Goal: Navigation & Orientation: Find specific page/section

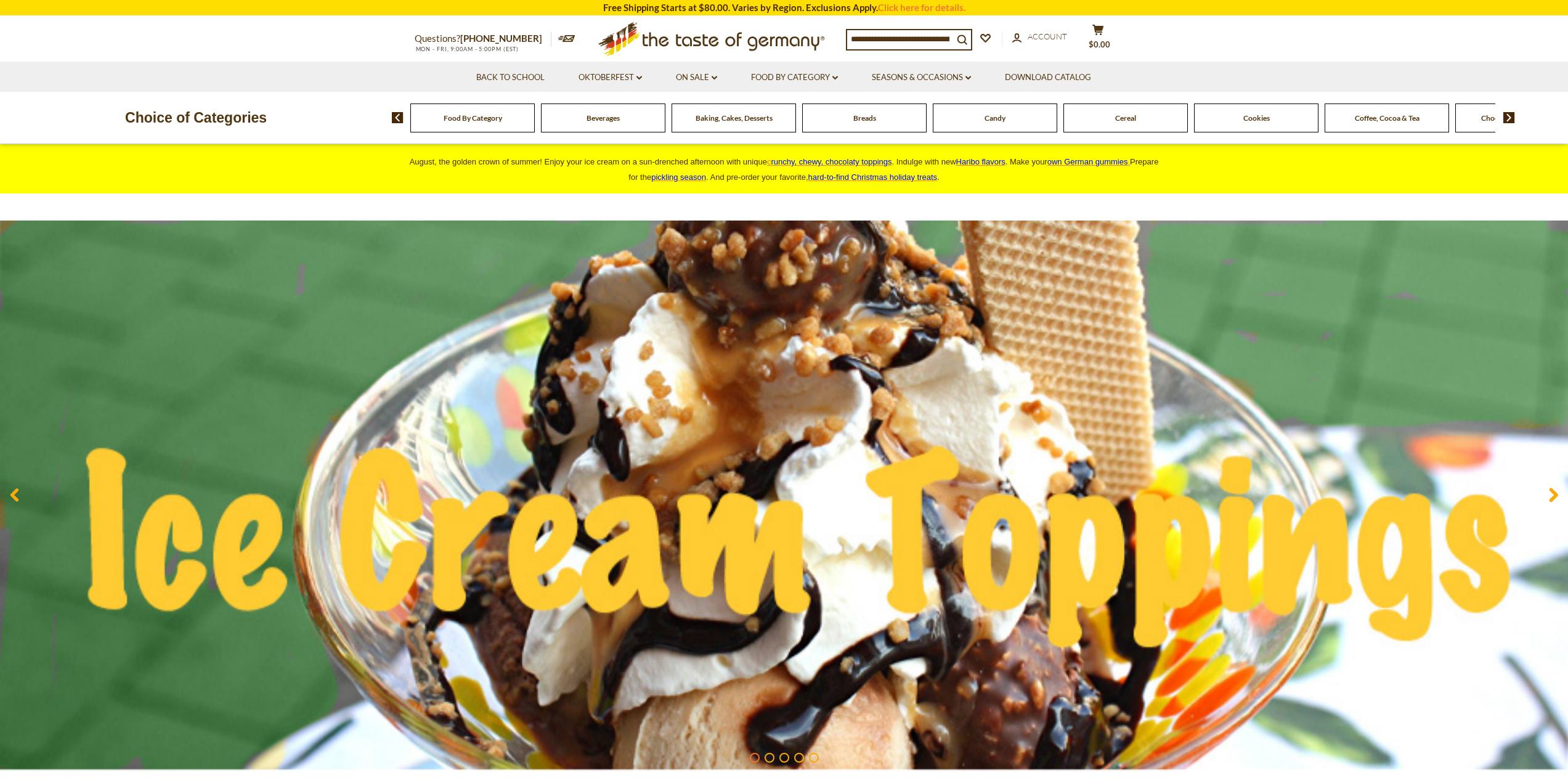
click at [1507, 110] on div "Food By Category [GEOGRAPHIC_DATA] Baking, Cakes, Desserts Breads Candy Cereal …" at bounding box center [980, 117] width 1176 height 29
click at [1510, 114] on img at bounding box center [1509, 118] width 12 height 11
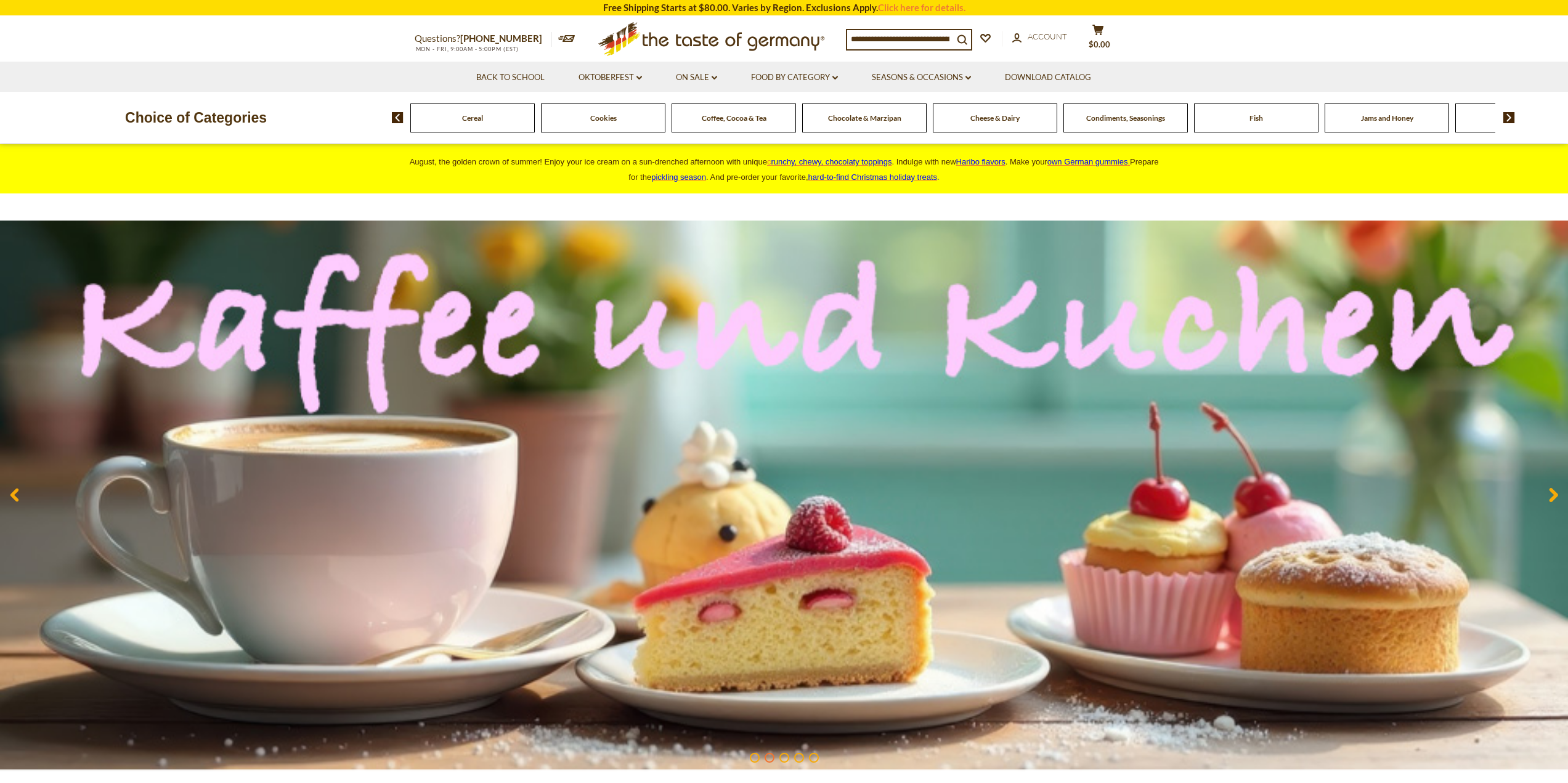
click at [1510, 114] on img at bounding box center [1509, 118] width 12 height 11
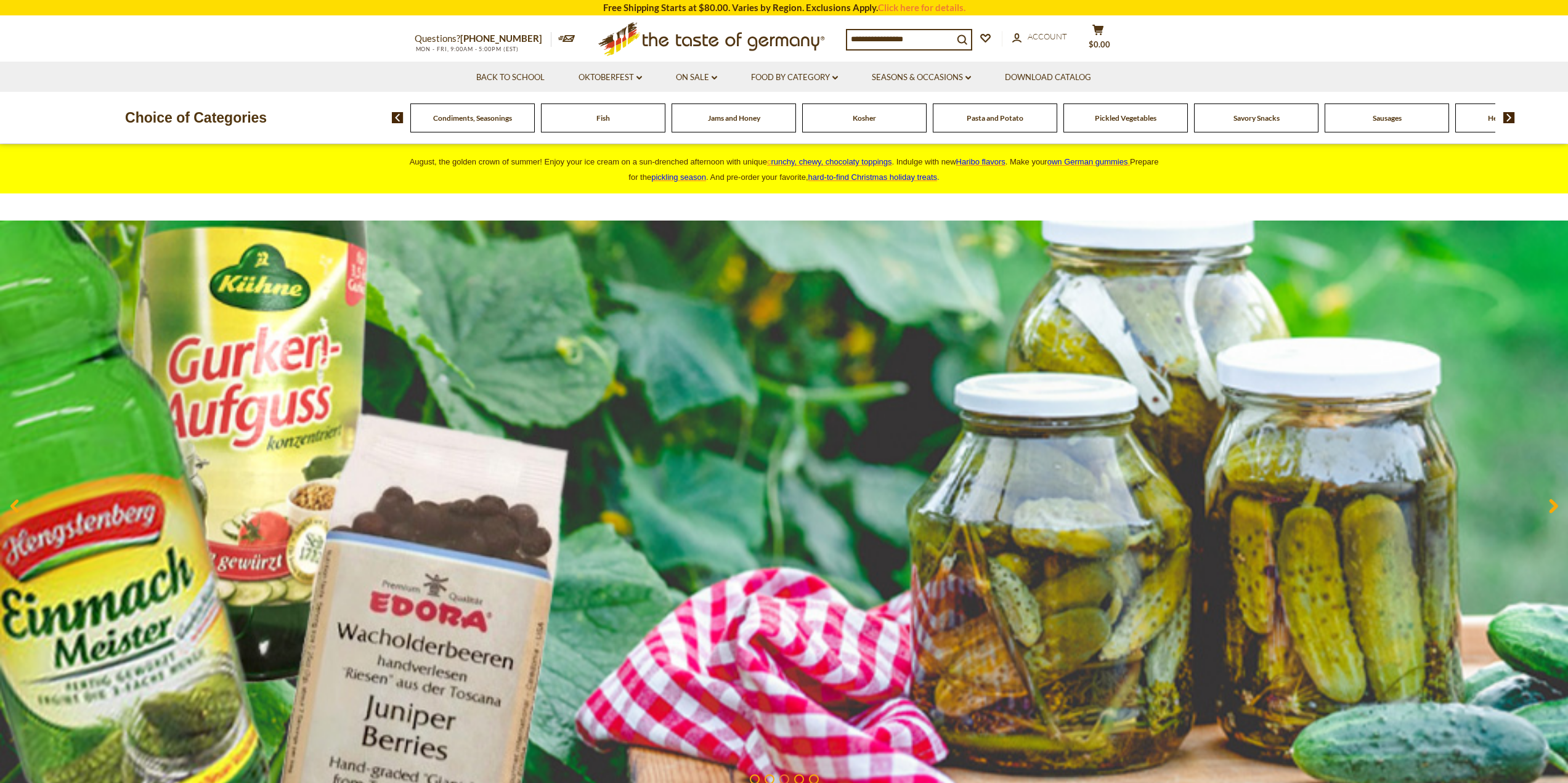
click at [1267, 117] on span "Savory Snacks" at bounding box center [1256, 118] width 46 height 9
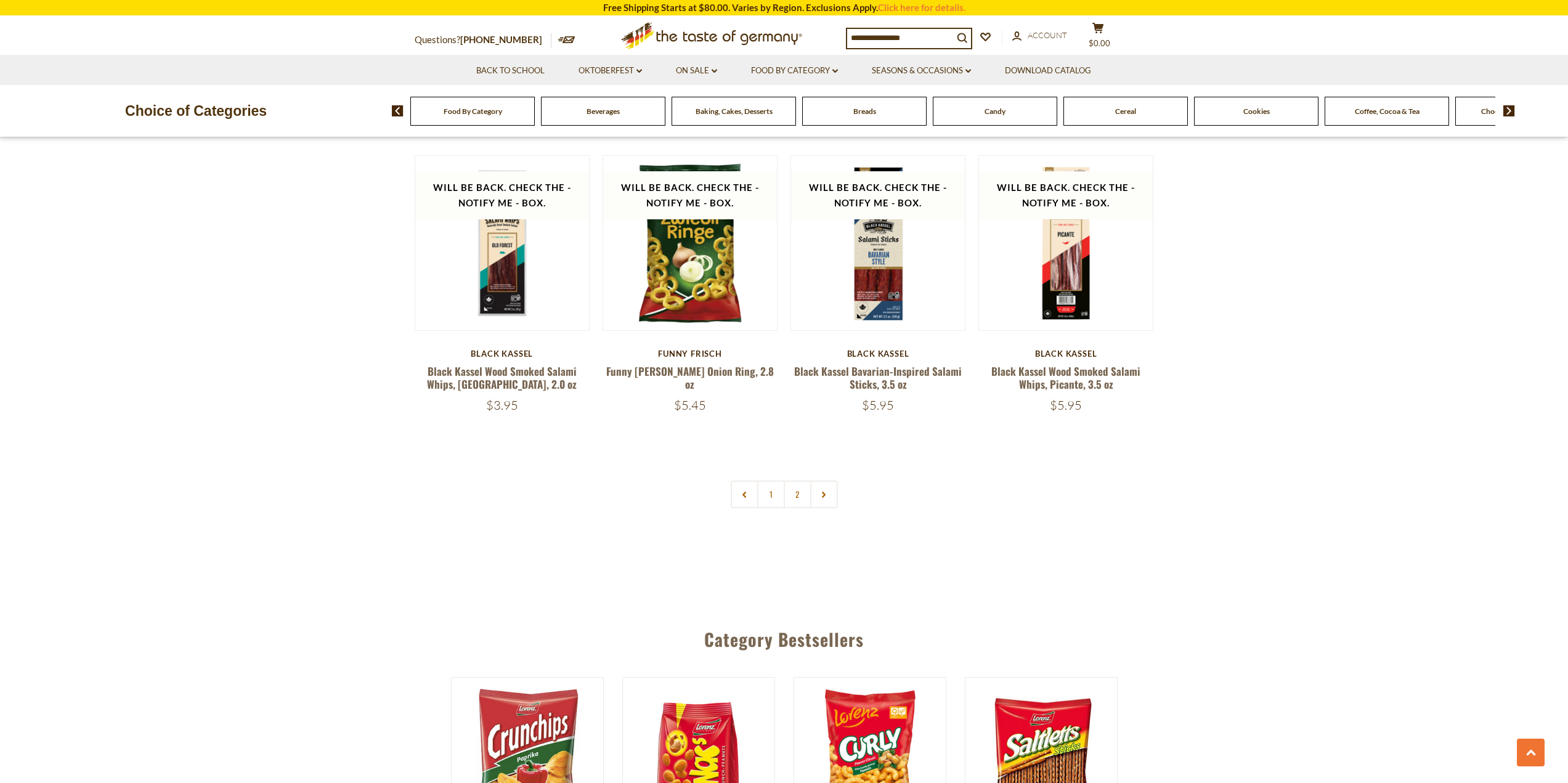
scroll to position [3143, 0]
